Goal: Information Seeking & Learning: Find specific page/section

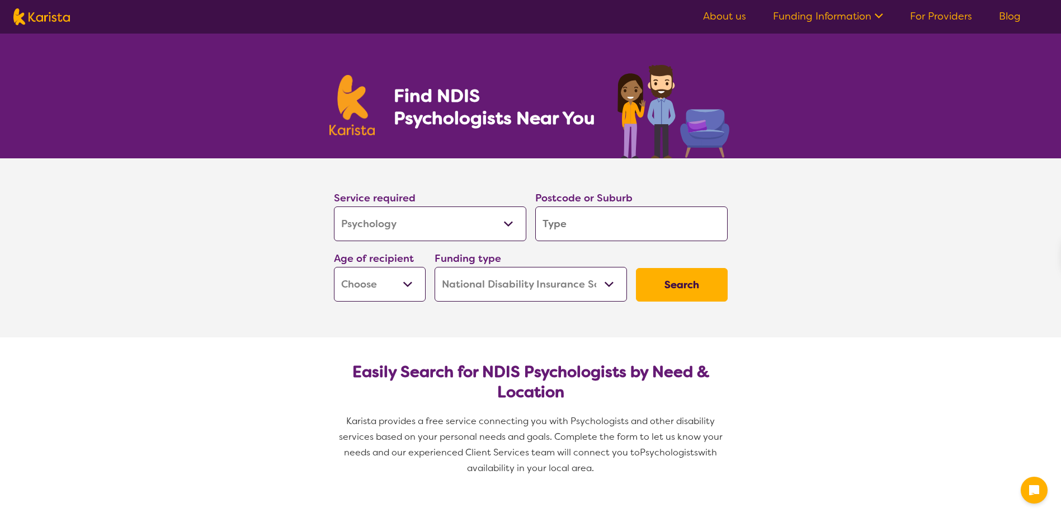
select select "Psychology"
select select "NDIS"
select select "Psychology"
select select "NDIS"
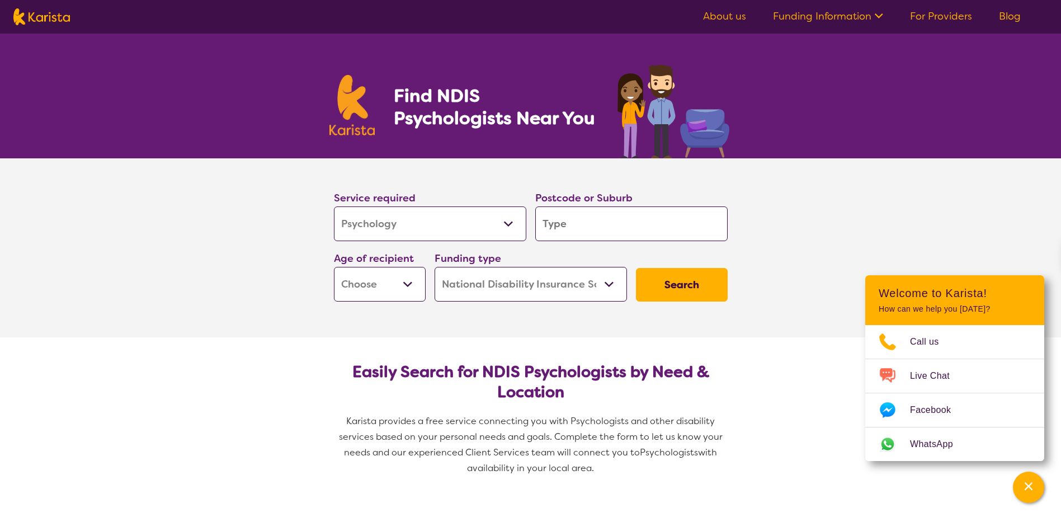
click at [575, 225] on input "search" at bounding box center [631, 223] width 192 height 35
type input "2"
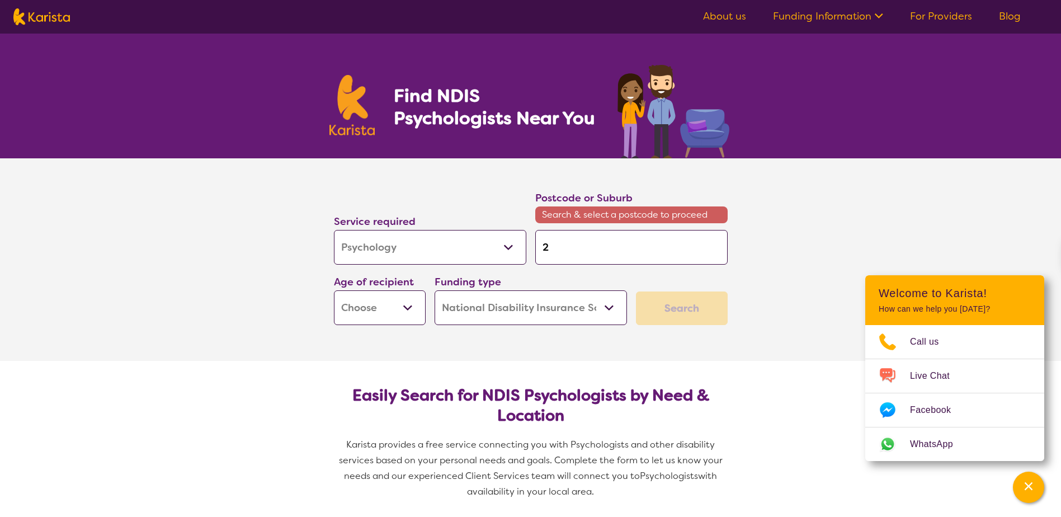
type input "20"
type input "204"
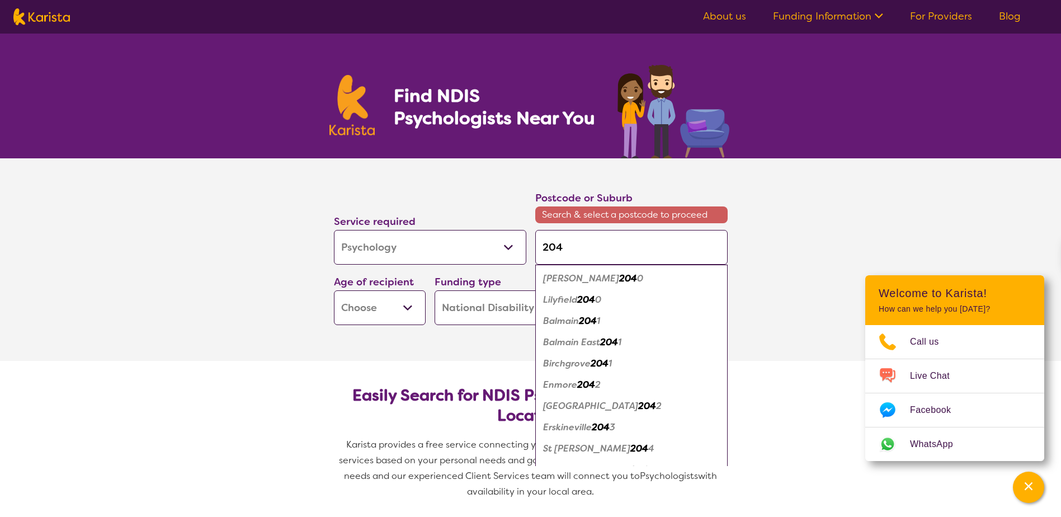
type input "2042"
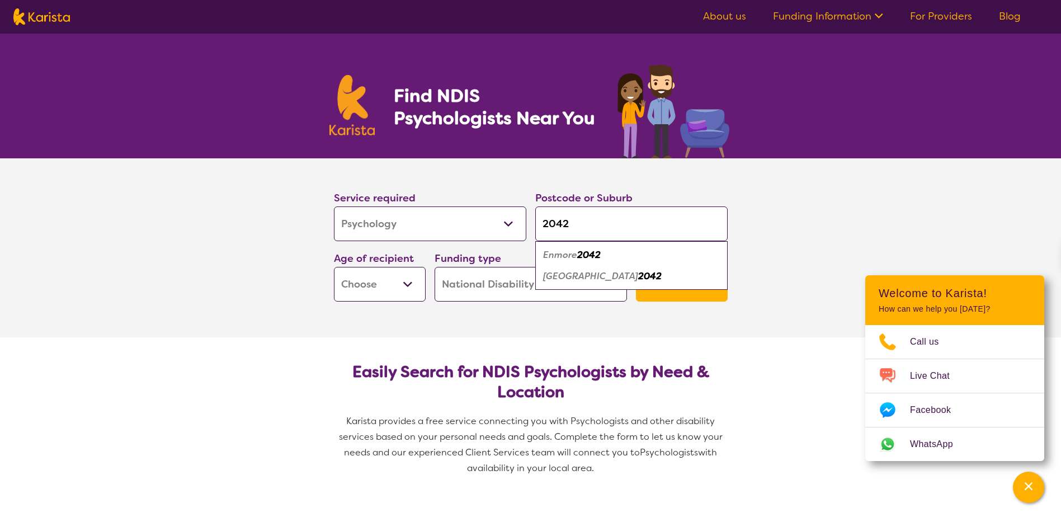
type input "2042"
click at [627, 271] on div "Newtown 2042" at bounding box center [631, 276] width 181 height 21
click at [392, 283] on select "Early Childhood - 0 to 9 Child - 10 to 11 Adolescent - 12 to 17 Adult - 18 to 6…" at bounding box center [380, 284] width 92 height 35
select select "AD"
click at [334, 267] on select "Early Childhood - 0 to 9 Child - 10 to 11 Adolescent - 12 to 17 Adult - 18 to 6…" at bounding box center [380, 284] width 92 height 35
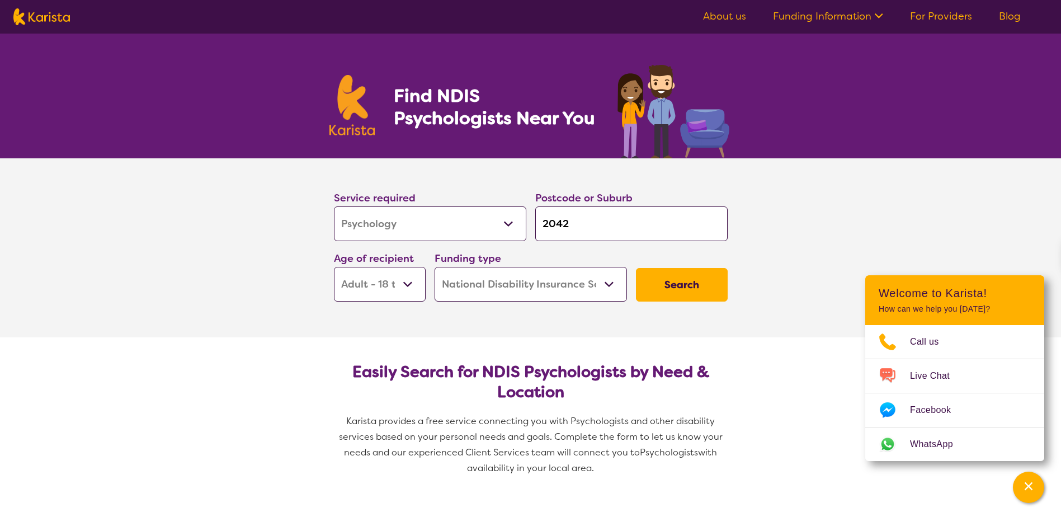
select select "AD"
click at [671, 287] on button "Search" at bounding box center [682, 285] width 92 height 34
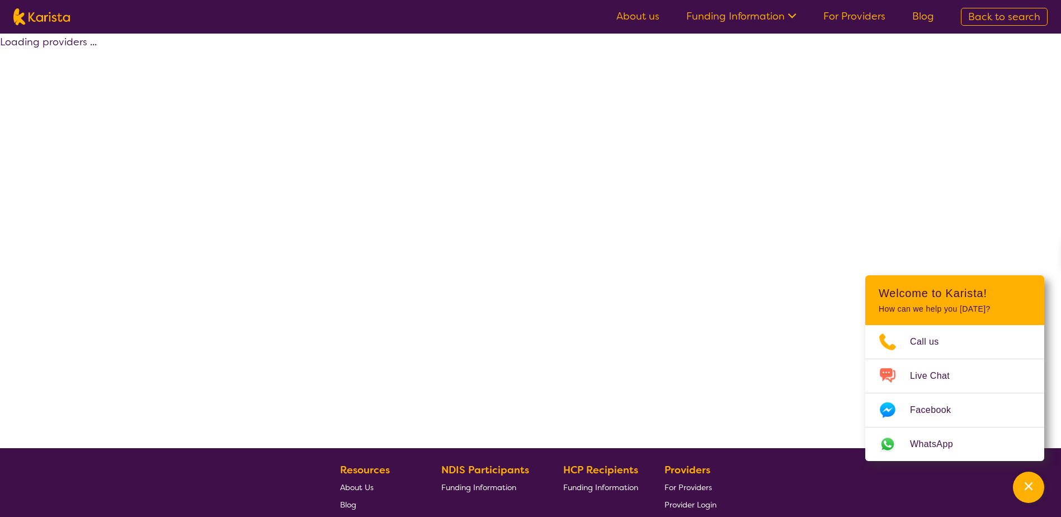
select select "by_score"
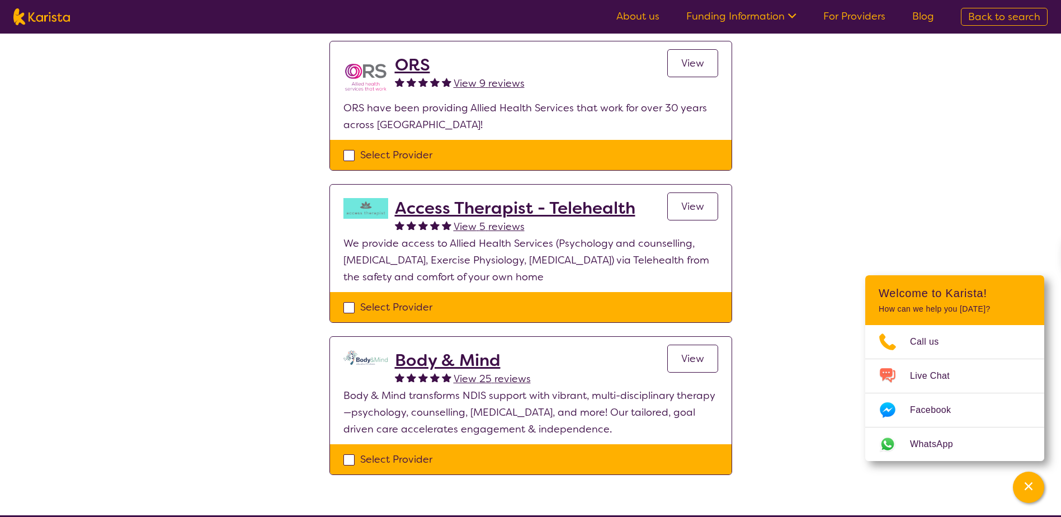
scroll to position [615, 0]
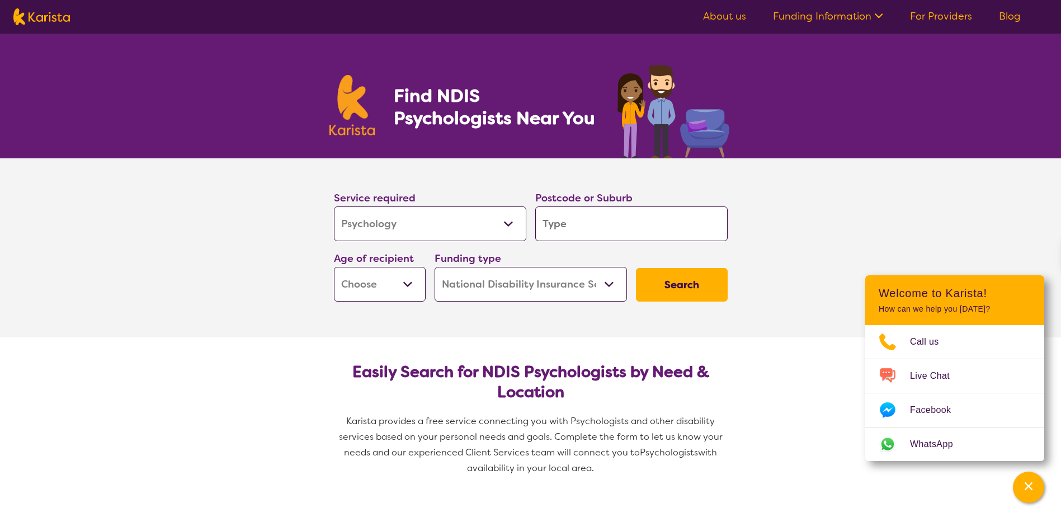
select select "Psychology"
select select "NDIS"
select select "Psychology"
select select "NDIS"
